Goal: Task Accomplishment & Management: Use online tool/utility

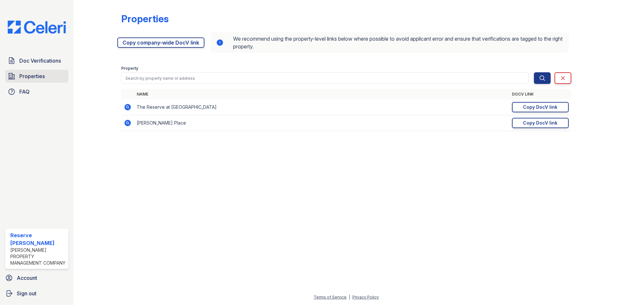
click at [48, 78] on link "Properties" at bounding box center [36, 76] width 63 height 13
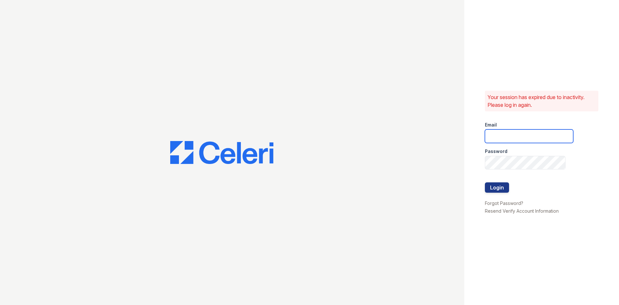
click at [535, 138] on input "email" at bounding box center [529, 136] width 88 height 14
type input "thereserve@thewoodruffway.com"
click at [521, 169] on div at bounding box center [529, 175] width 88 height 13
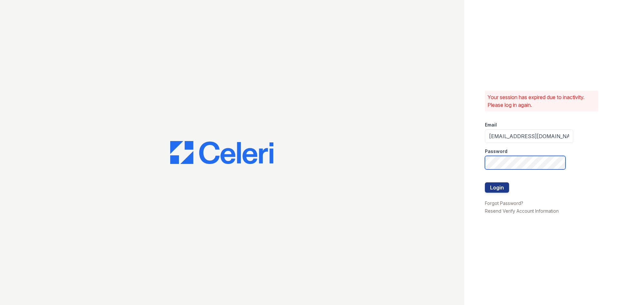
click at [485, 182] on button "Login" at bounding box center [497, 187] width 24 height 10
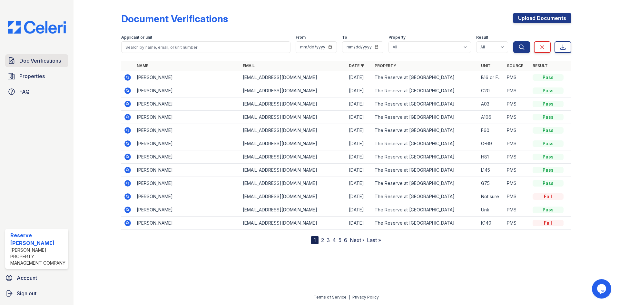
click at [53, 60] on span "Doc Verifications" at bounding box center [40, 61] width 42 height 8
click at [130, 74] on icon at bounding box center [128, 77] width 8 height 8
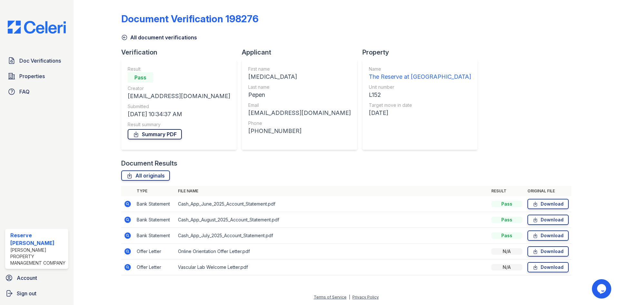
click at [178, 132] on link "Summary PDF" at bounding box center [155, 134] width 54 height 10
